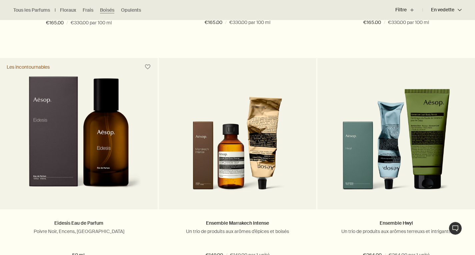
scroll to position [412, 0]
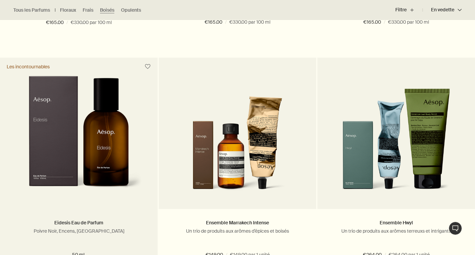
click at [92, 154] on img at bounding box center [79, 137] width 126 height 123
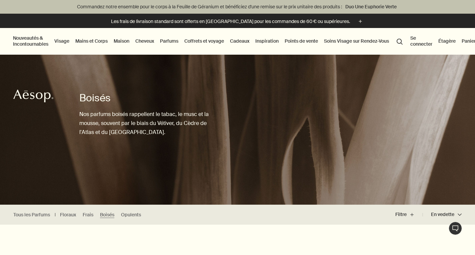
click at [95, 41] on link "Mains et Corps" at bounding box center [91, 41] width 35 height 9
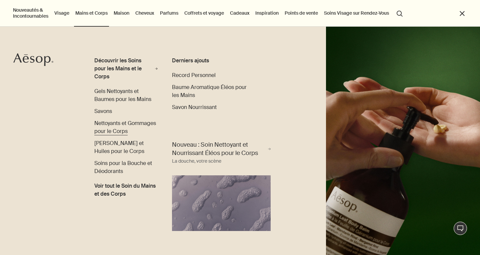
click at [124, 124] on span "Nettoyants et Gommages pour le Corps" at bounding box center [125, 127] width 62 height 15
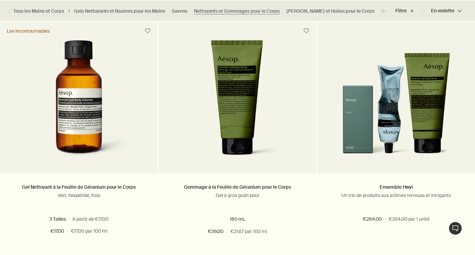
scroll to position [204, 0]
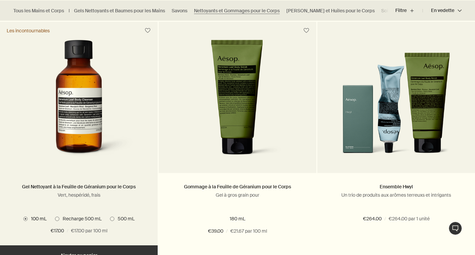
click at [92, 128] on img at bounding box center [78, 101] width 121 height 123
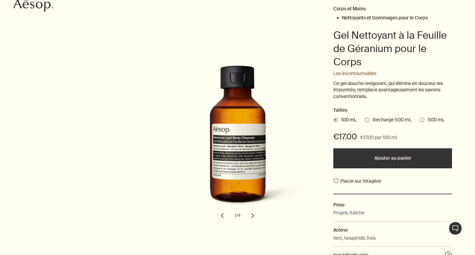
scroll to position [91, 0]
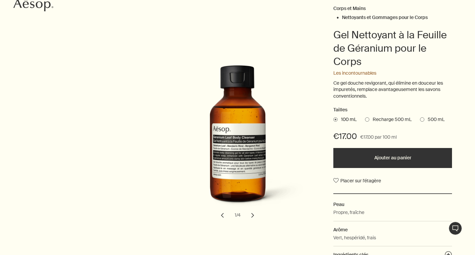
click at [420, 118] on span at bounding box center [422, 119] width 4 height 4
click at [420, 118] on input "500 mL" at bounding box center [420, 118] width 0 height 4
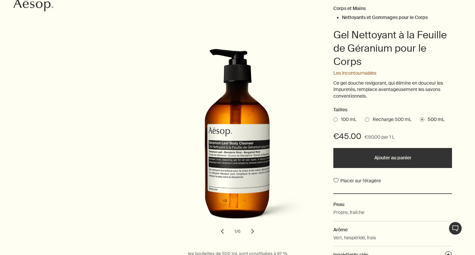
click at [370, 119] on span "Recharge 500 mL" at bounding box center [390, 119] width 42 height 7
click at [365, 119] on input "Recharge 500 mL" at bounding box center [365, 118] width 0 height 4
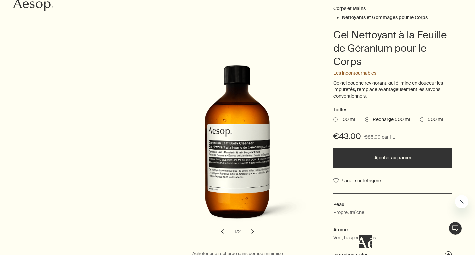
scroll to position [0, 0]
